Goal: Information Seeking & Learning: Learn about a topic

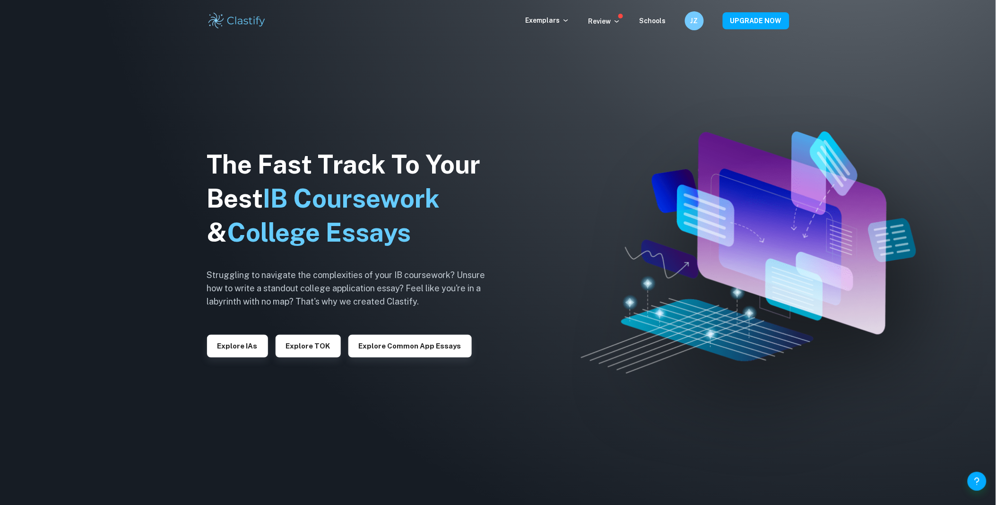
click at [224, 331] on div "Explore IAs" at bounding box center [237, 342] width 61 height 30
click at [222, 356] on button "Explore IAs" at bounding box center [237, 346] width 61 height 23
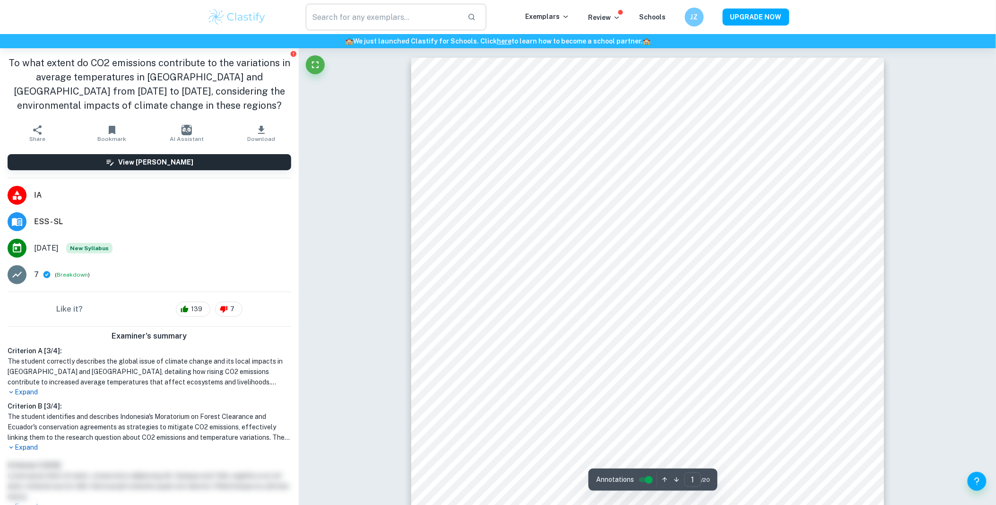
click at [370, 21] on input "text" at bounding box center [383, 17] width 155 height 26
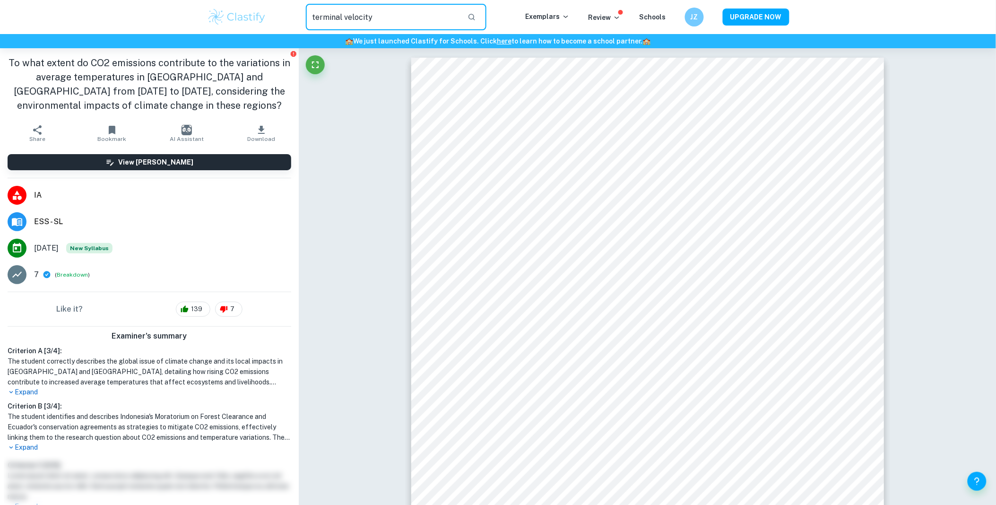
type input "terminal velocity"
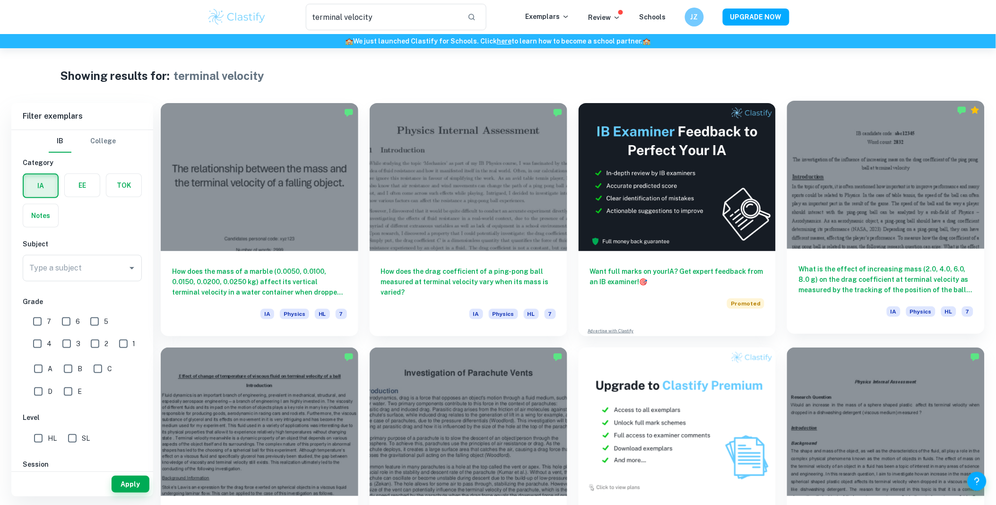
click at [942, 249] on div "What is the effect of increasing mass (2.0, 4.0, 6.0, 8.0 g) on the drag coeffi…" at bounding box center [886, 291] width 198 height 85
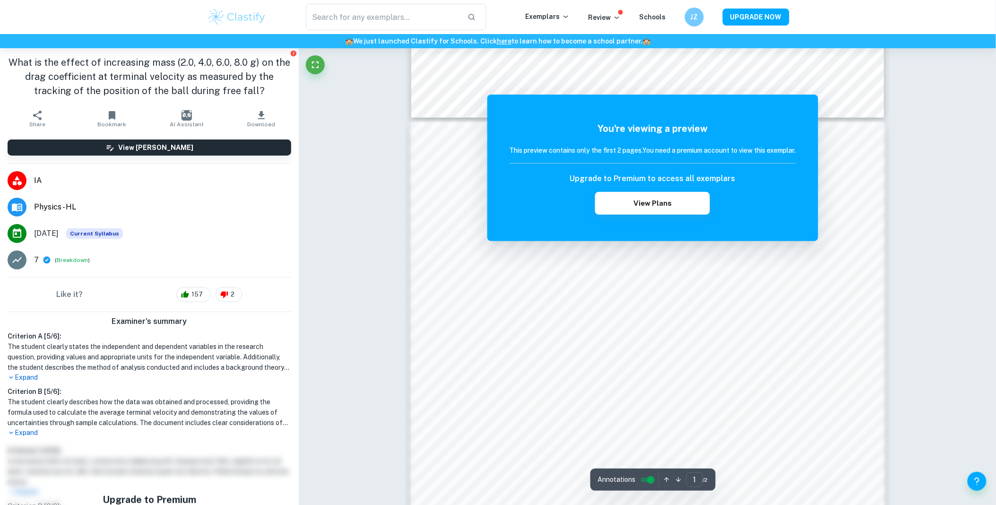
scroll to position [958, 0]
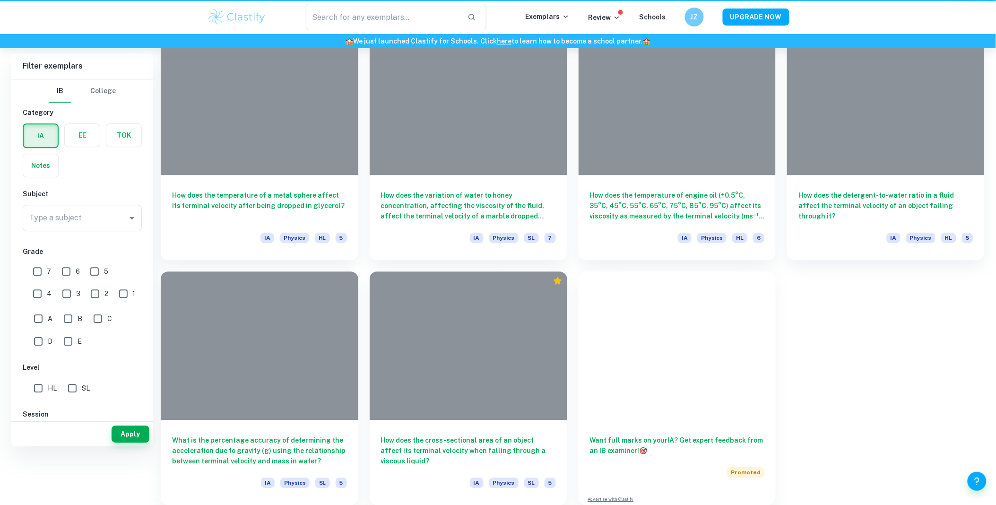
type input "terminal velocity"
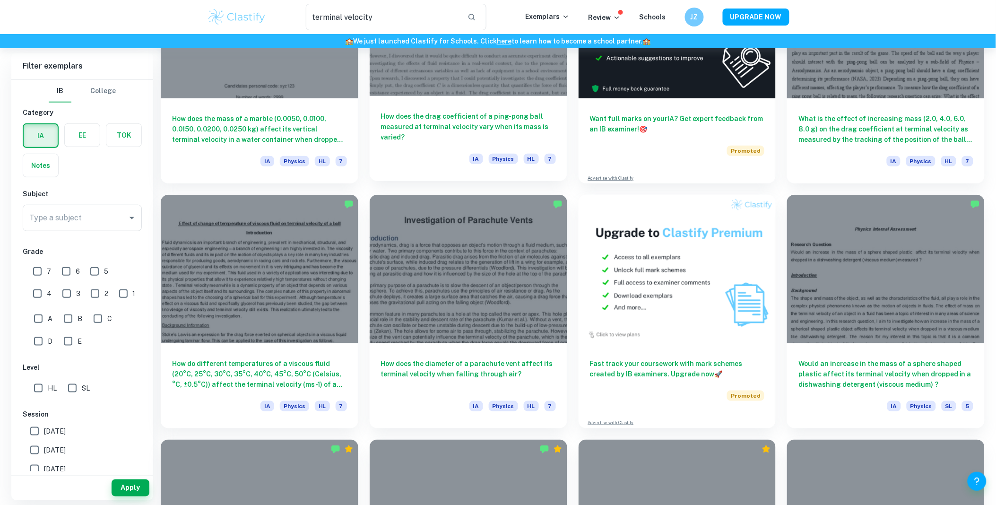
scroll to position [157, 0]
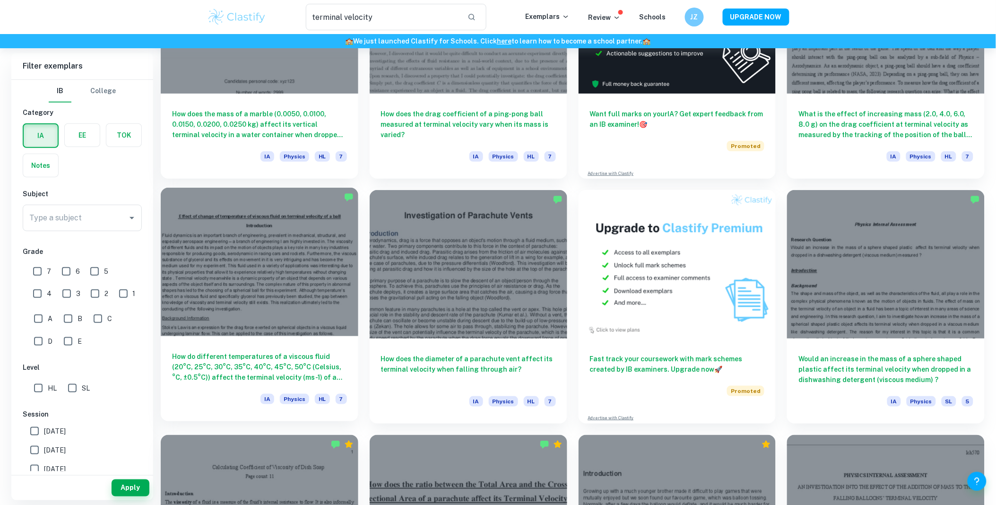
click at [261, 365] on h6 "How do different temperatures of a viscous fluid (20°C, 25°C, 30°C, 35°C, 40°C,…" at bounding box center [259, 366] width 175 height 31
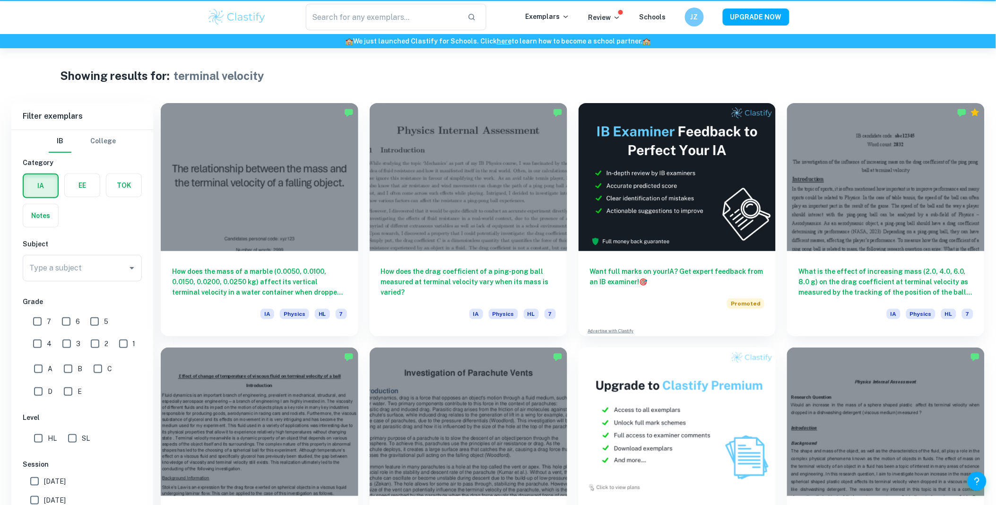
type input "terminal velocity"
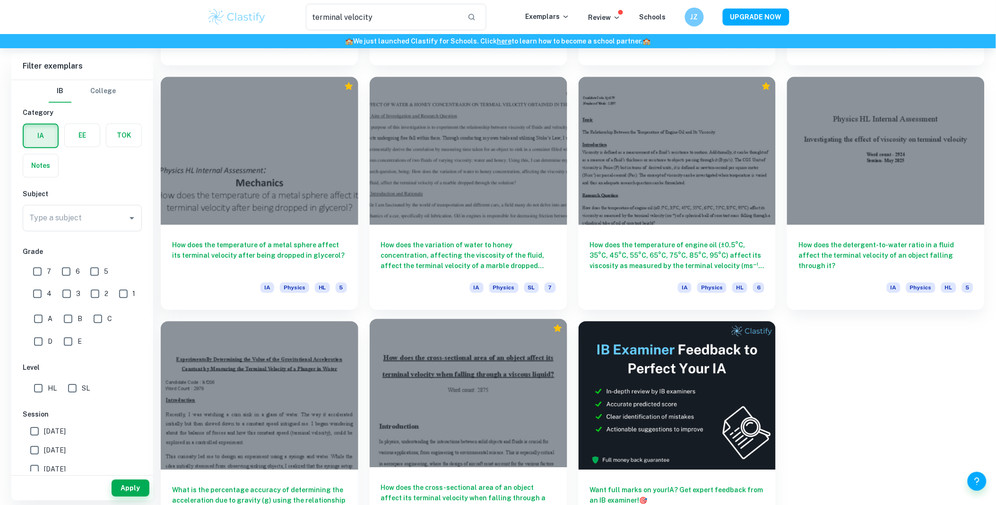
scroll to position [757, 0]
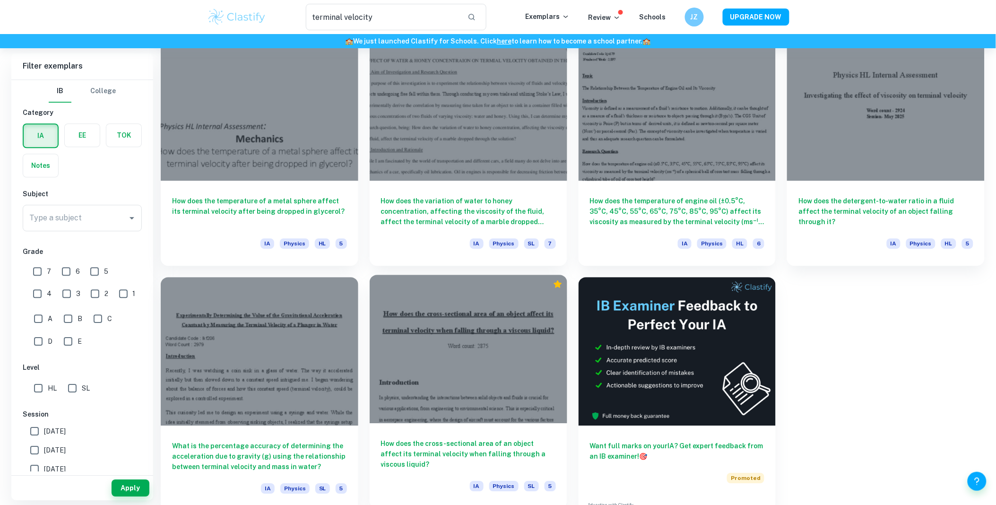
scroll to position [809, 0]
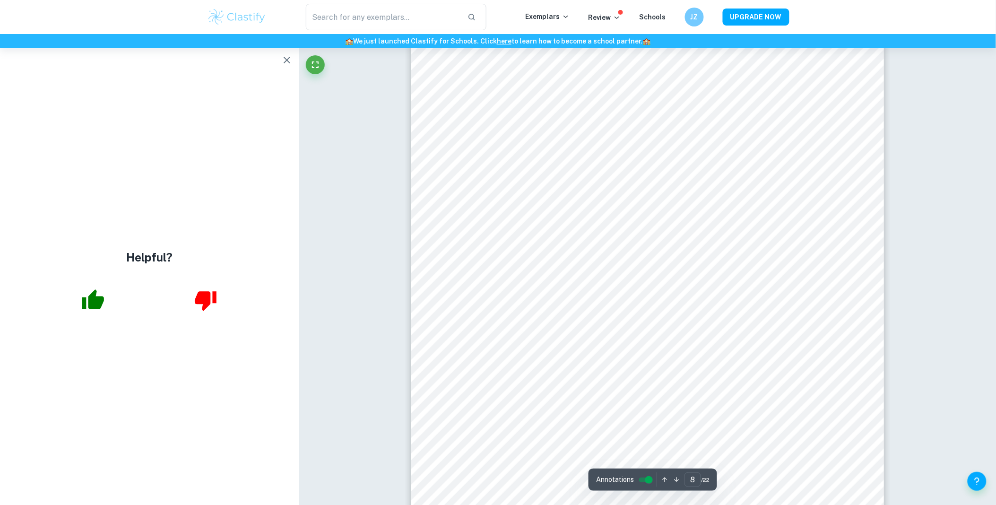
scroll to position [4939, 0]
type input "8"
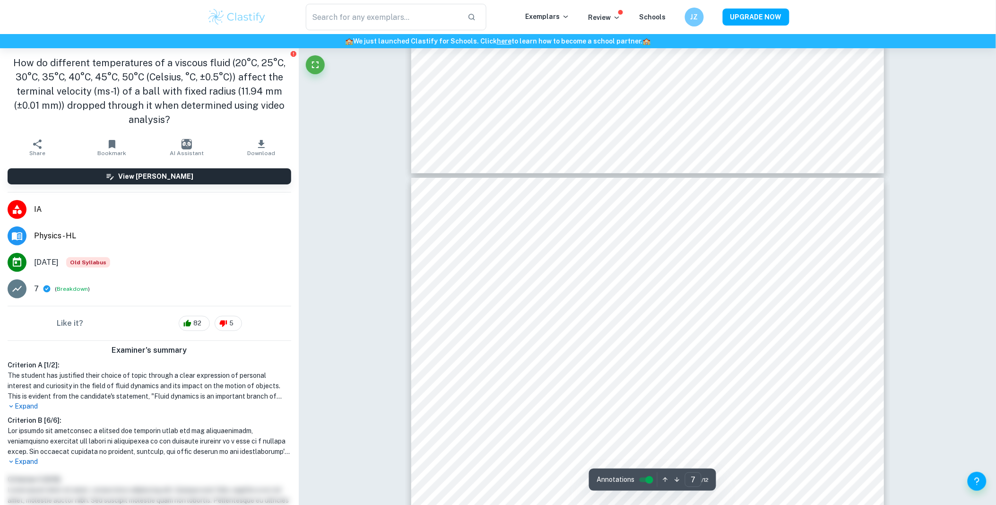
scroll to position [3728, 0]
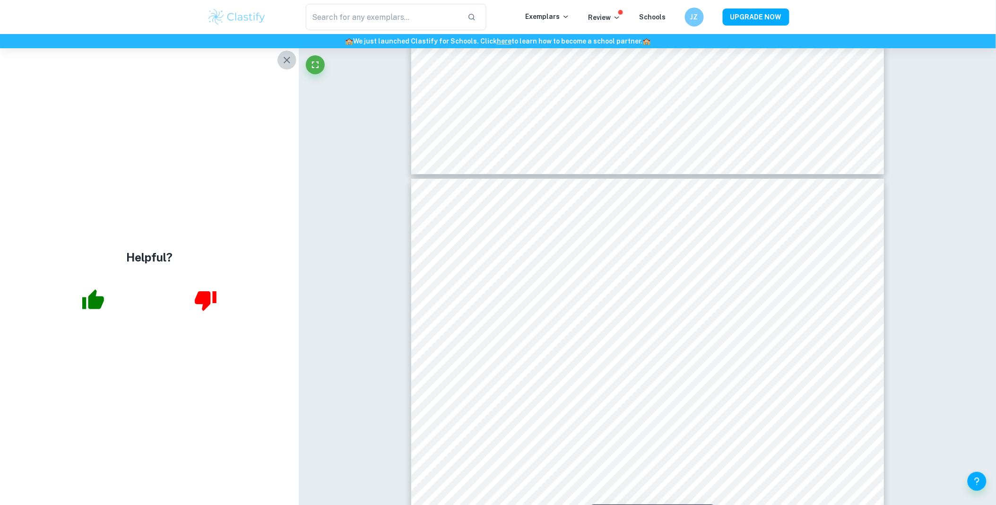
click at [291, 60] on icon "button" at bounding box center [286, 59] width 11 height 11
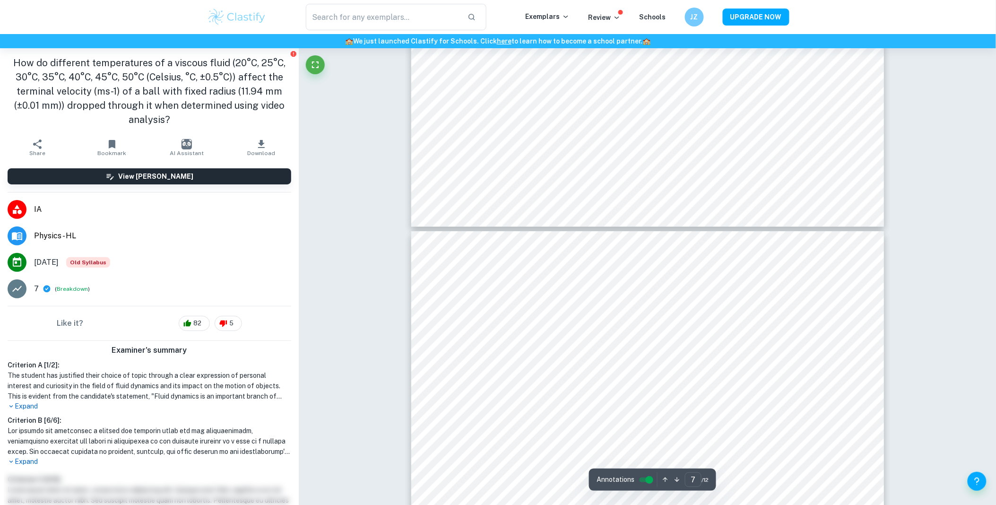
scroll to position [3938, 0]
drag, startPoint x: 955, startPoint y: 278, endPoint x: 945, endPoint y: 285, distance: 11.8
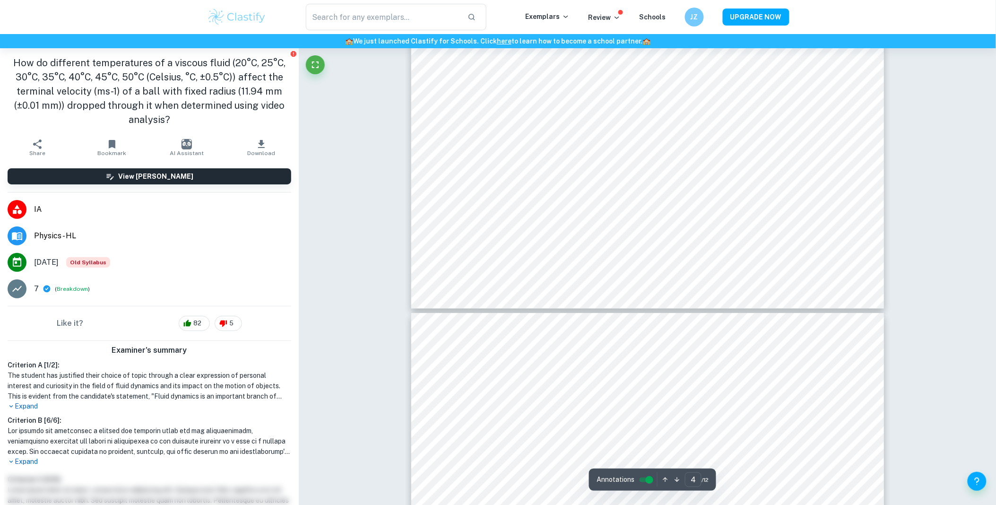
scroll to position [2363, 0]
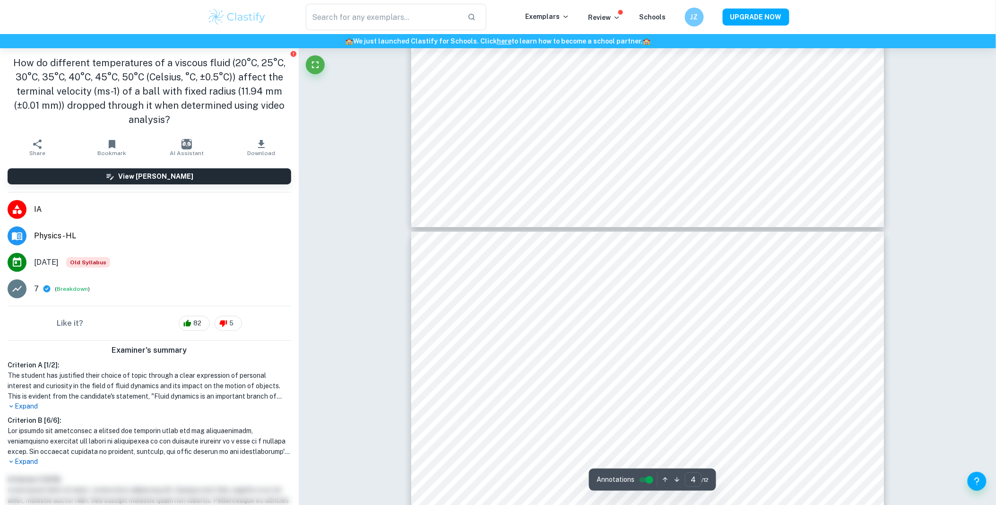
type input "5"
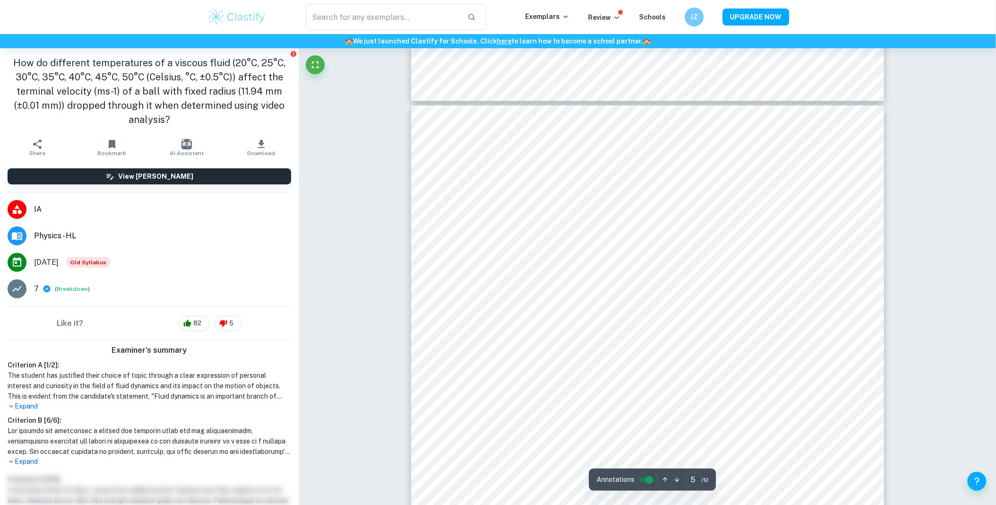
scroll to position [2573, 0]
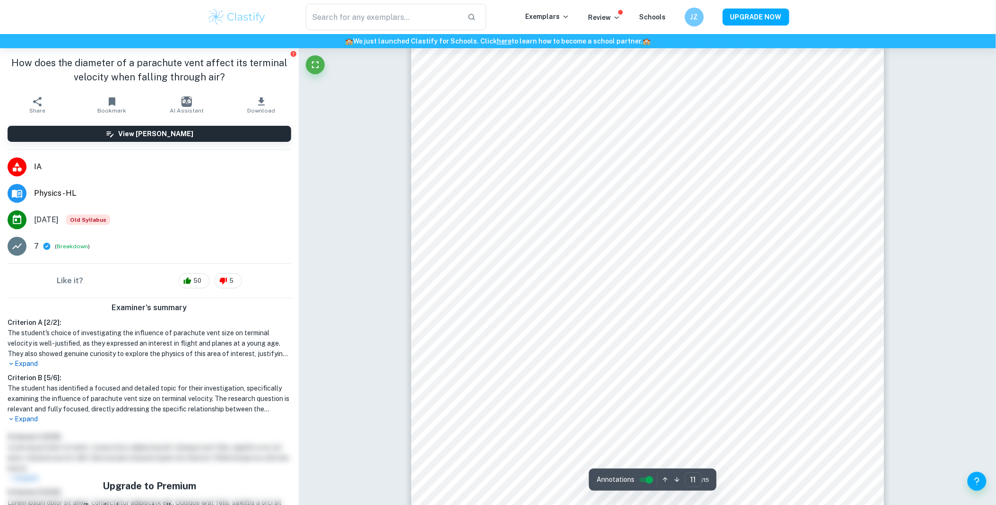
scroll to position [7615, 0]
type input "12"
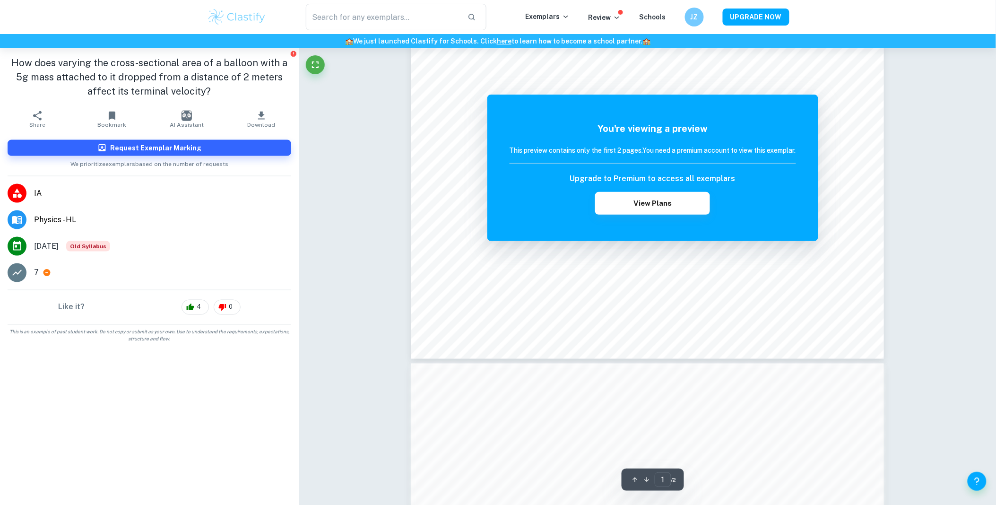
scroll to position [735, 0]
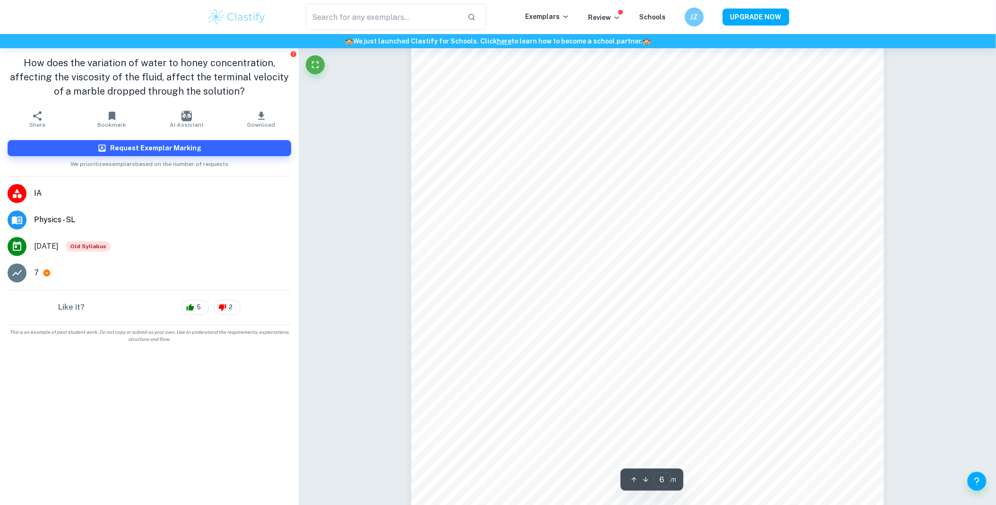
scroll to position [3255, 0]
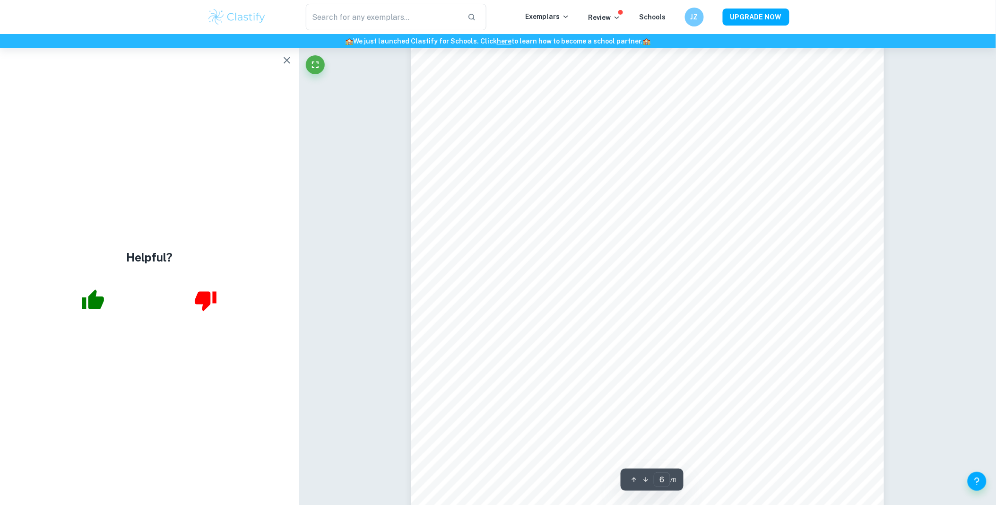
click at [282, 53] on button "button" at bounding box center [286, 60] width 19 height 19
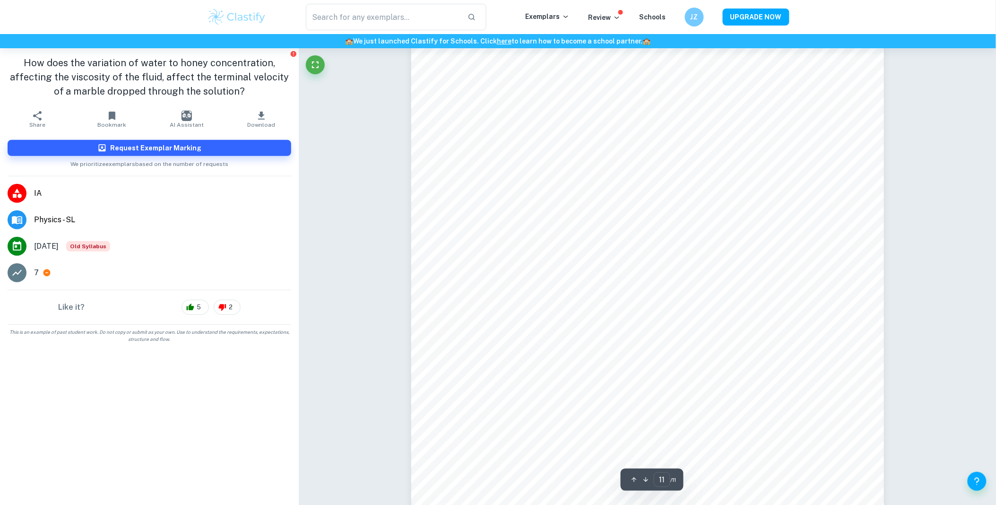
scroll to position [6459, 0]
click at [43, 272] on icon at bounding box center [47, 272] width 9 height 9
type input "4"
